Goal: Transaction & Acquisition: Purchase product/service

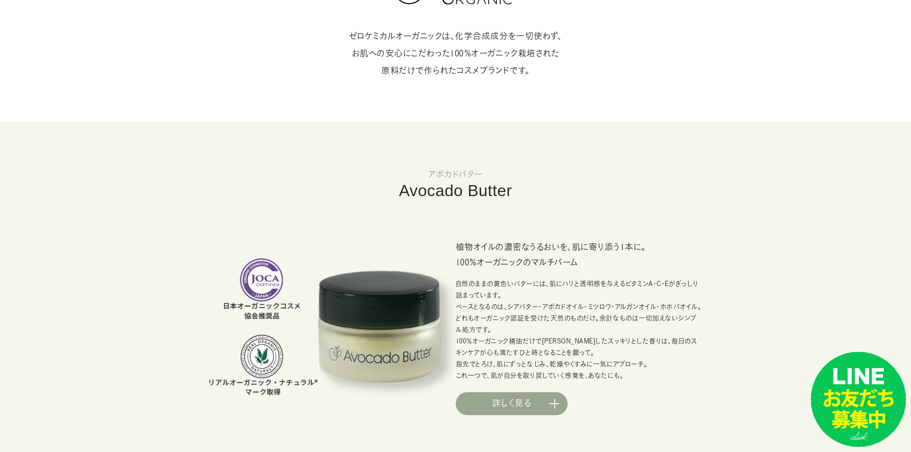
scroll to position [765, 0]
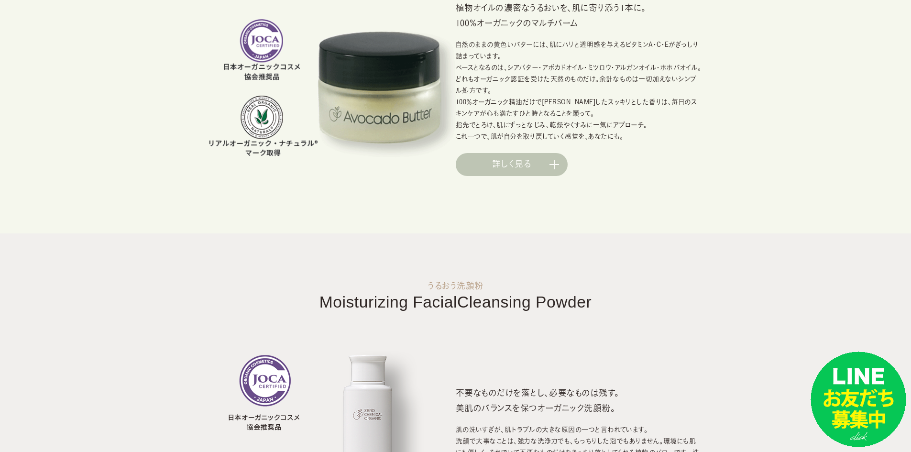
click at [540, 165] on link "詳しく見る" at bounding box center [512, 164] width 112 height 23
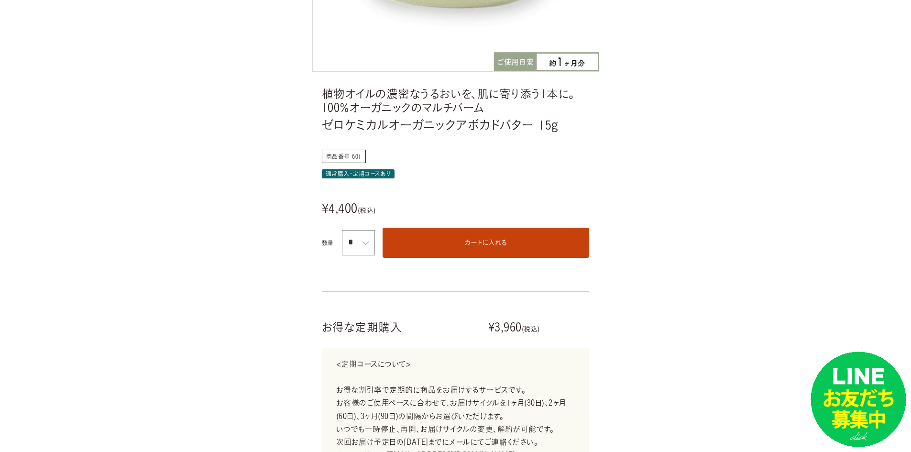
scroll to position [383, 0]
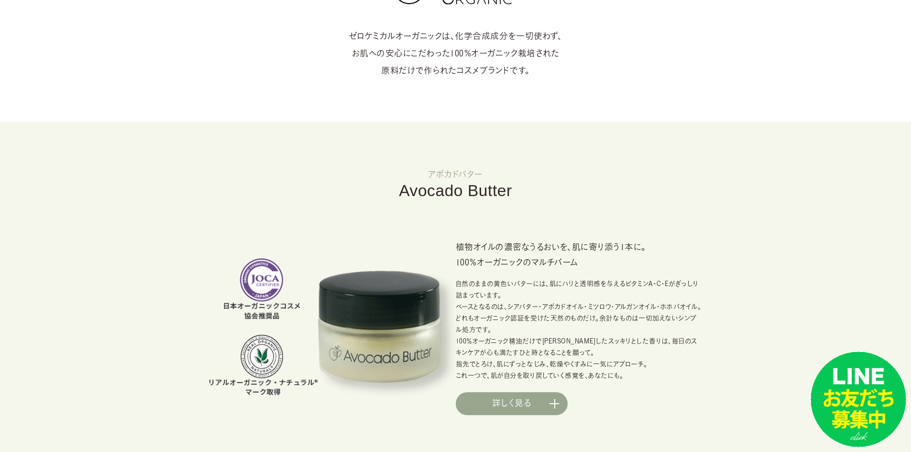
scroll to position [478, 0]
